Goal: Transaction & Acquisition: Book appointment/travel/reservation

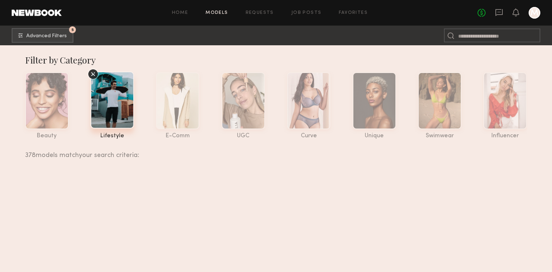
scroll to position [41966, 0]
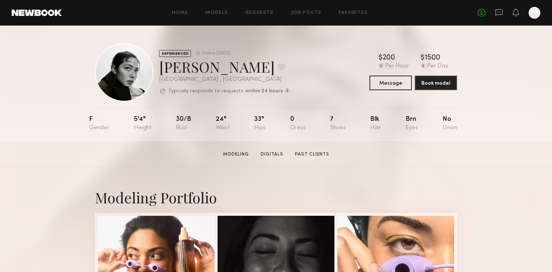
scroll to position [180, 0]
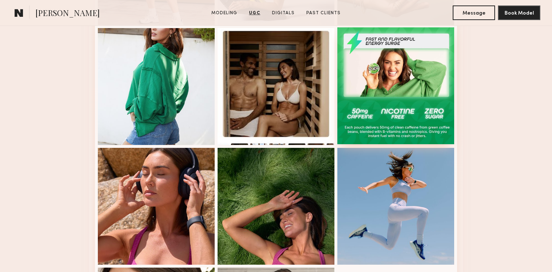
scroll to position [1169, 0]
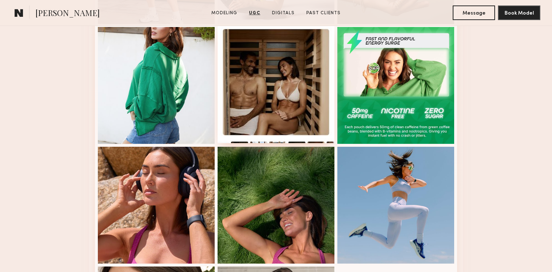
click at [306, 72] on div at bounding box center [276, 84] width 117 height 117
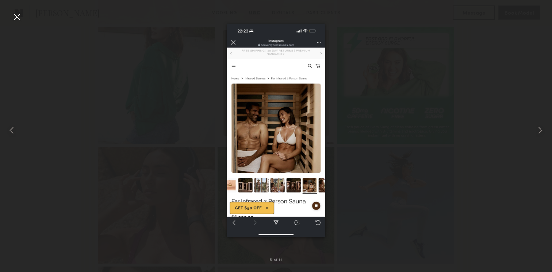
click at [394, 147] on div at bounding box center [276, 130] width 552 height 237
drag, startPoint x: 16, startPoint y: 11, endPoint x: 12, endPoint y: 8, distance: 5.4
click at [16, 12] on div at bounding box center [17, 17] width 12 height 12
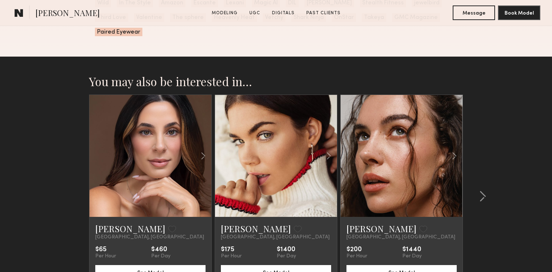
scroll to position [1930, 0]
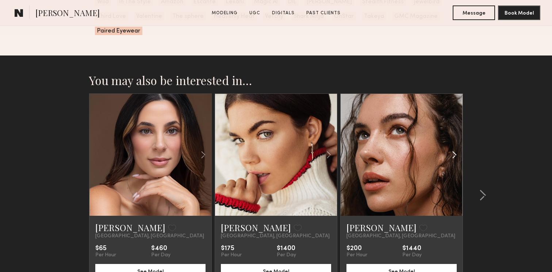
click at [456, 148] on common-icon at bounding box center [454, 155] width 11 height 14
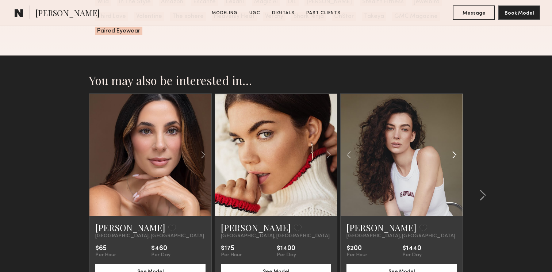
click at [456, 148] on common-icon at bounding box center [454, 155] width 11 height 14
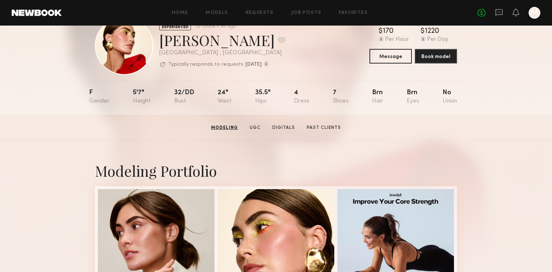
scroll to position [0, 0]
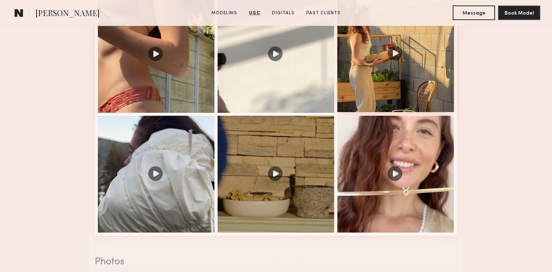
scroll to position [819, 0]
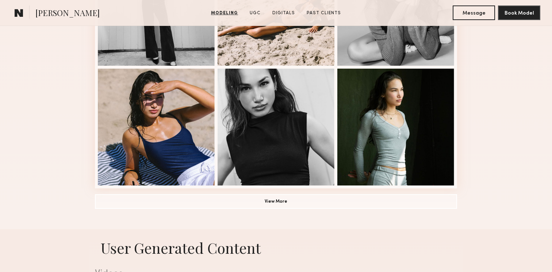
scroll to position [518, 0]
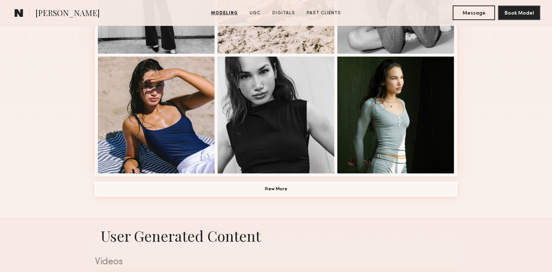
click at [376, 188] on button "View More" at bounding box center [276, 189] width 362 height 15
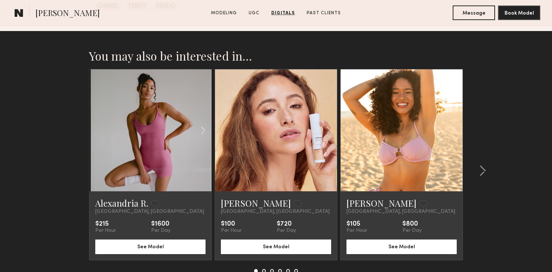
scroll to position [1769, 0]
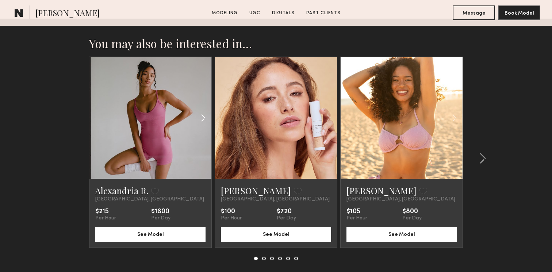
click at [205, 119] on common-icon at bounding box center [203, 118] width 11 height 14
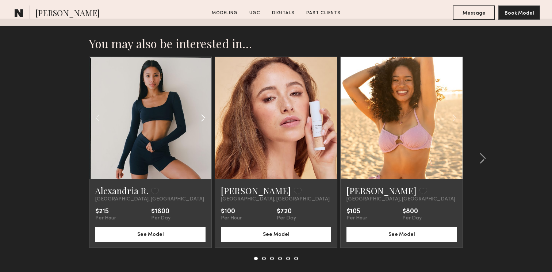
click at [205, 119] on common-icon at bounding box center [203, 118] width 11 height 14
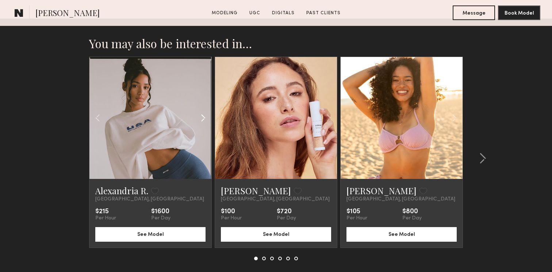
click at [205, 119] on common-icon at bounding box center [203, 118] width 11 height 14
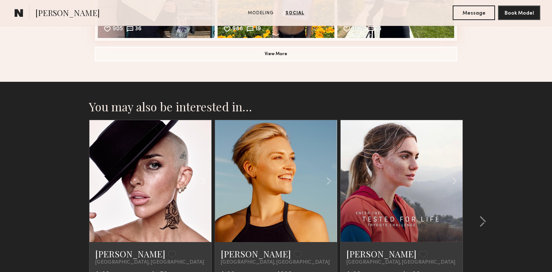
scroll to position [999, 0]
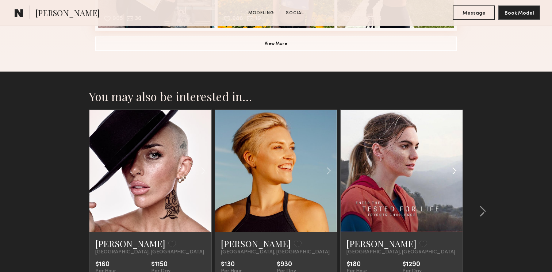
click at [451, 170] on common-icon at bounding box center [454, 171] width 11 height 14
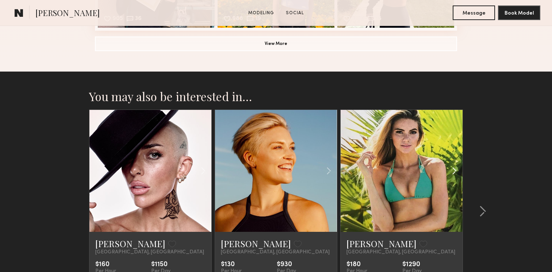
click at [451, 170] on common-icon at bounding box center [454, 171] width 11 height 14
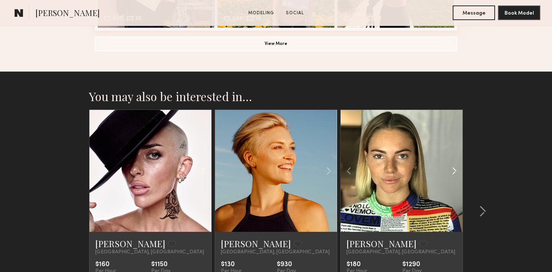
click at [451, 170] on common-icon at bounding box center [454, 171] width 11 height 14
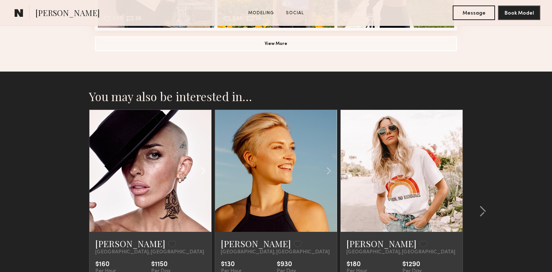
click at [199, 168] on common-icon at bounding box center [203, 171] width 11 height 14
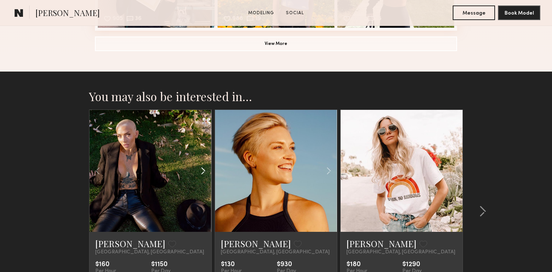
click at [199, 168] on common-icon at bounding box center [203, 171] width 11 height 14
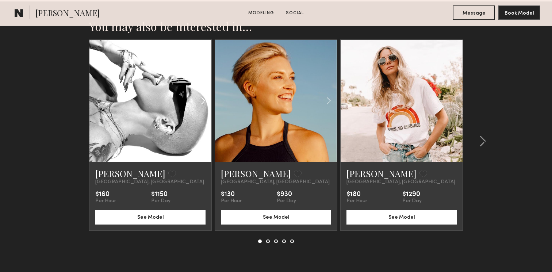
scroll to position [1094, 0]
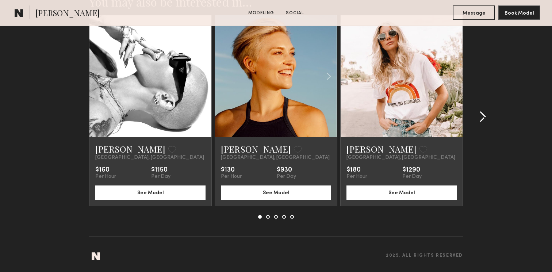
click at [484, 119] on common-icon at bounding box center [482, 117] width 7 height 12
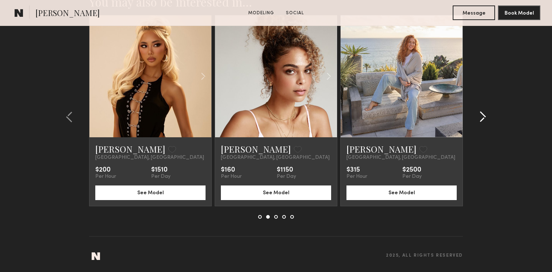
click at [484, 119] on common-icon at bounding box center [482, 117] width 7 height 12
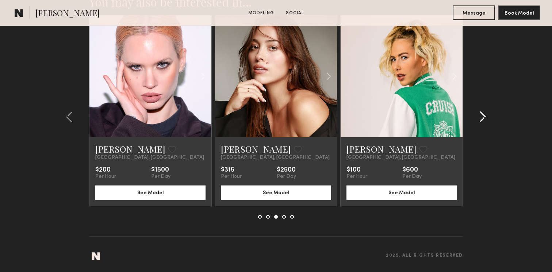
click at [484, 119] on common-icon at bounding box center [482, 117] width 7 height 12
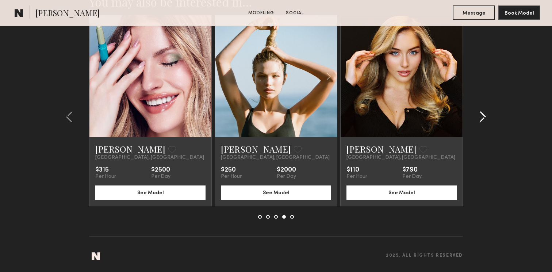
click at [486, 118] on common-icon at bounding box center [482, 117] width 7 height 12
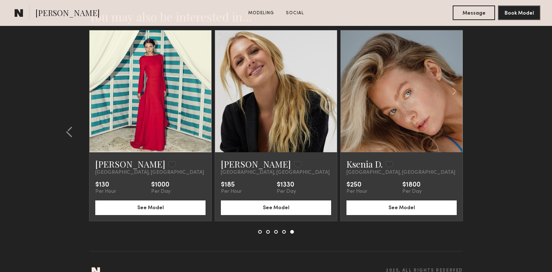
scroll to position [1075, 0]
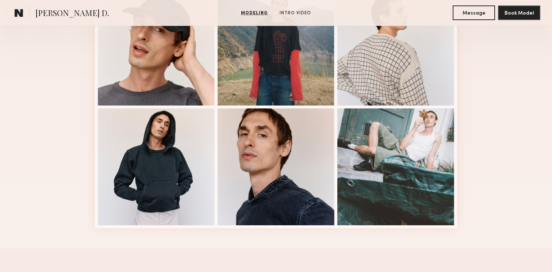
scroll to position [228, 0]
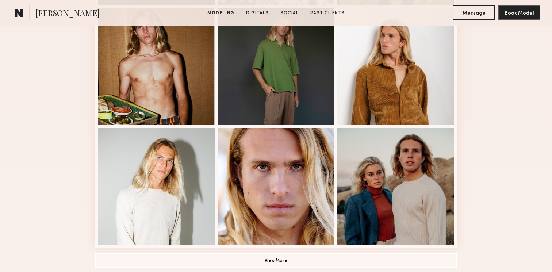
scroll to position [446, 0]
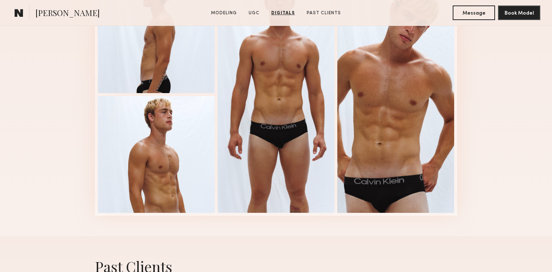
scroll to position [1169, 0]
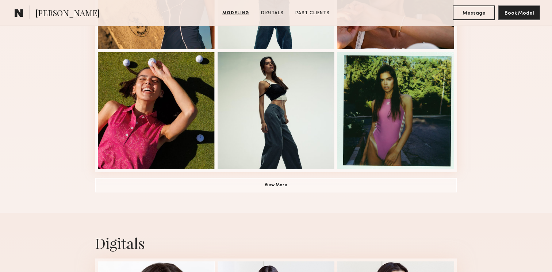
scroll to position [533, 0]
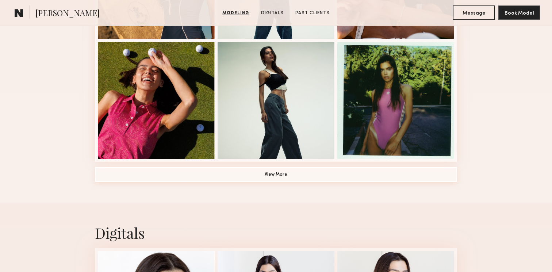
click at [384, 168] on button "View More" at bounding box center [276, 174] width 362 height 15
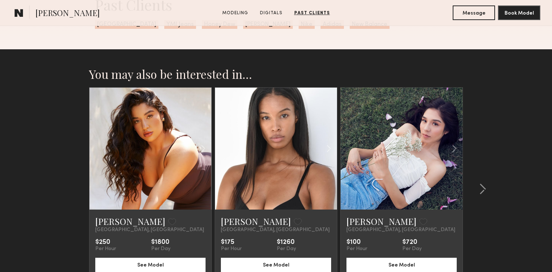
scroll to position [1530, 0]
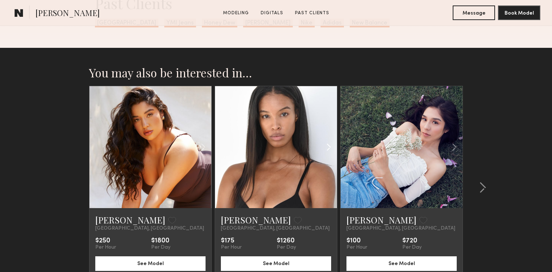
click at [330, 147] on common-icon at bounding box center [328, 147] width 11 height 14
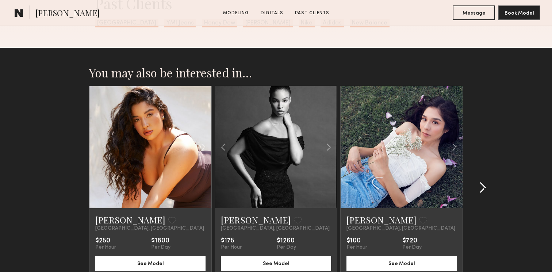
click at [483, 187] on common-icon at bounding box center [482, 188] width 7 height 12
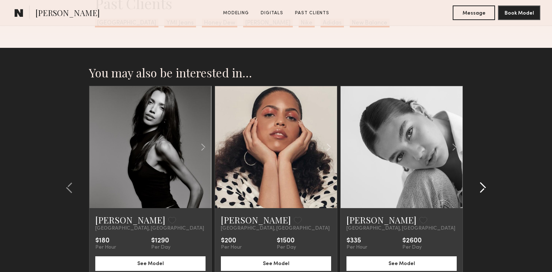
click at [483, 187] on common-icon at bounding box center [482, 188] width 7 height 12
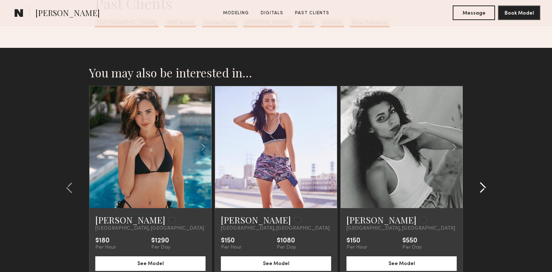
click at [483, 187] on common-icon at bounding box center [482, 188] width 7 height 12
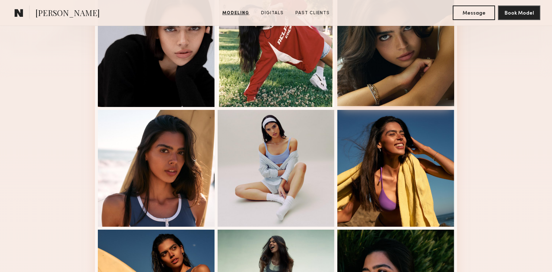
scroll to position [225, 0]
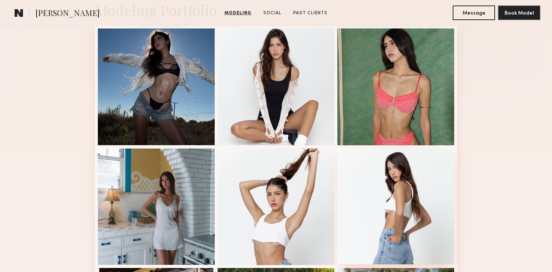
scroll to position [185, 0]
